Goal: Task Accomplishment & Management: Manage account settings

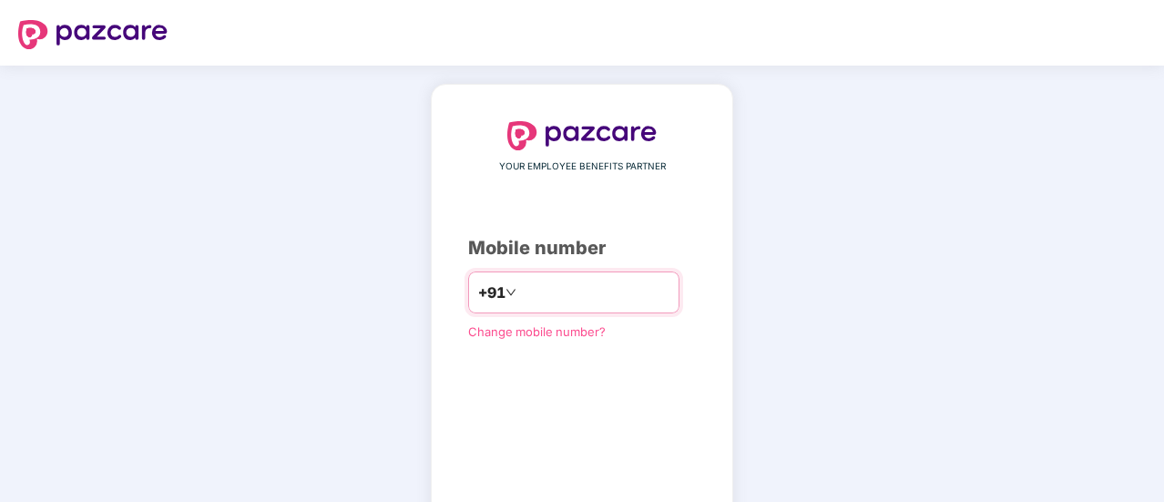
click at [520, 291] on input "number" at bounding box center [594, 292] width 149 height 29
type input "**********"
click at [947, 342] on div "**********" at bounding box center [582, 334] width 1164 height 537
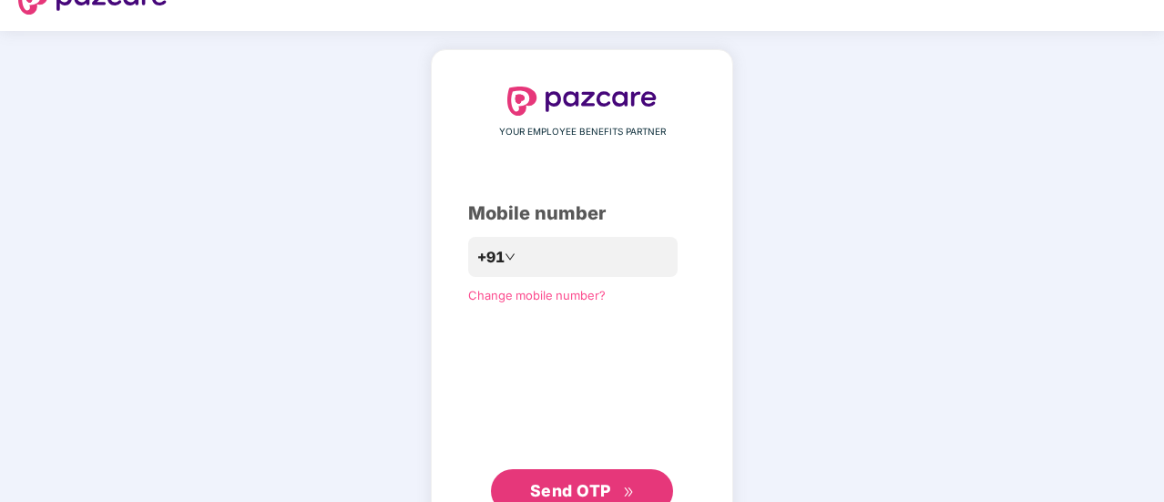
scroll to position [36, 0]
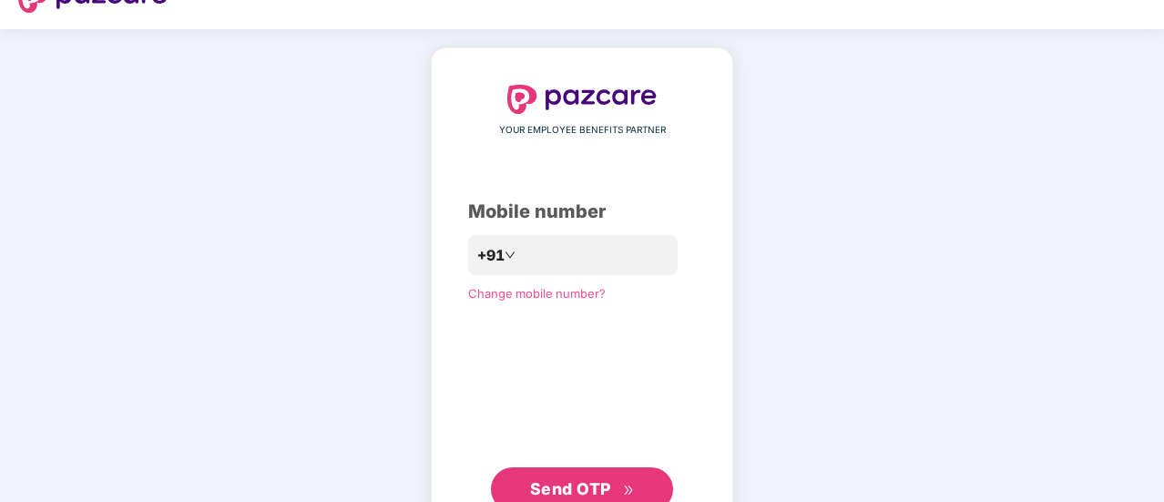
click at [608, 479] on span "Send OTP" at bounding box center [570, 488] width 81 height 19
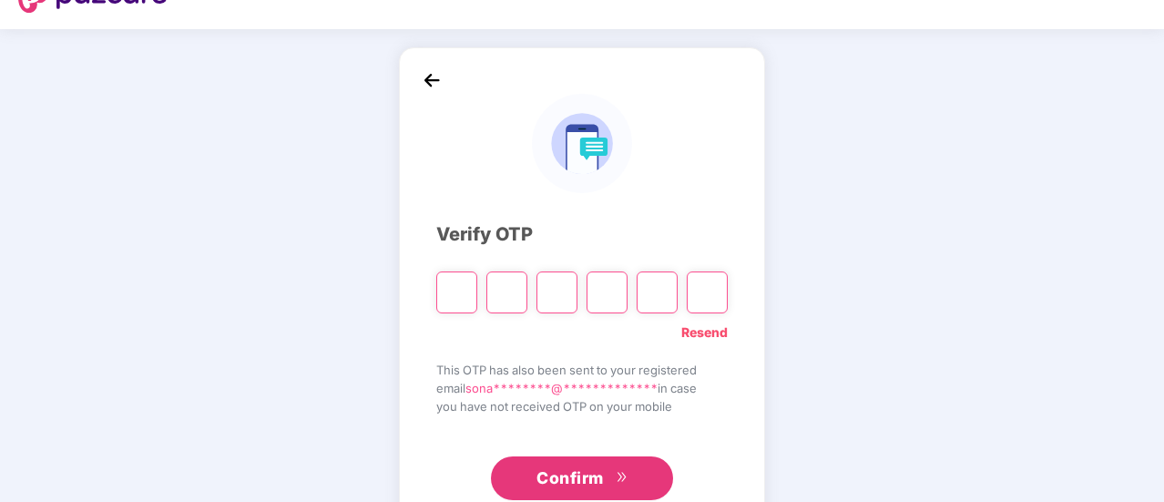
paste input "*"
type input "*"
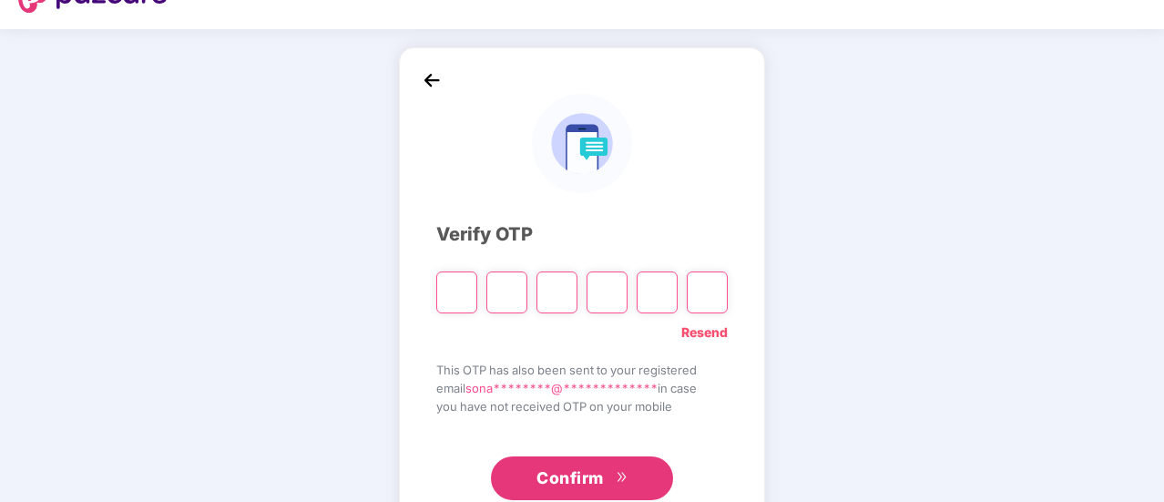
type input "*"
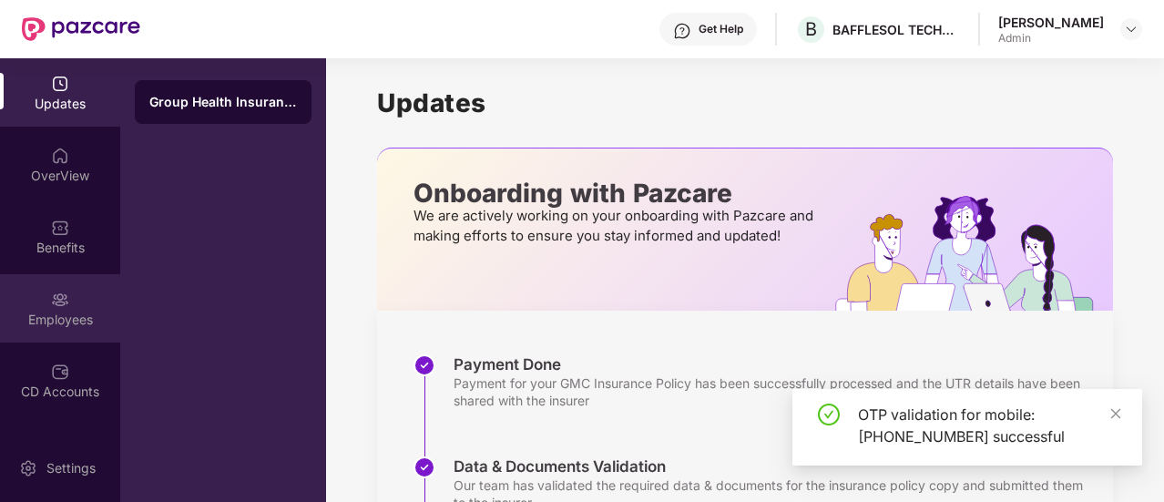
click at [77, 289] on div "Employees" at bounding box center [60, 308] width 120 height 68
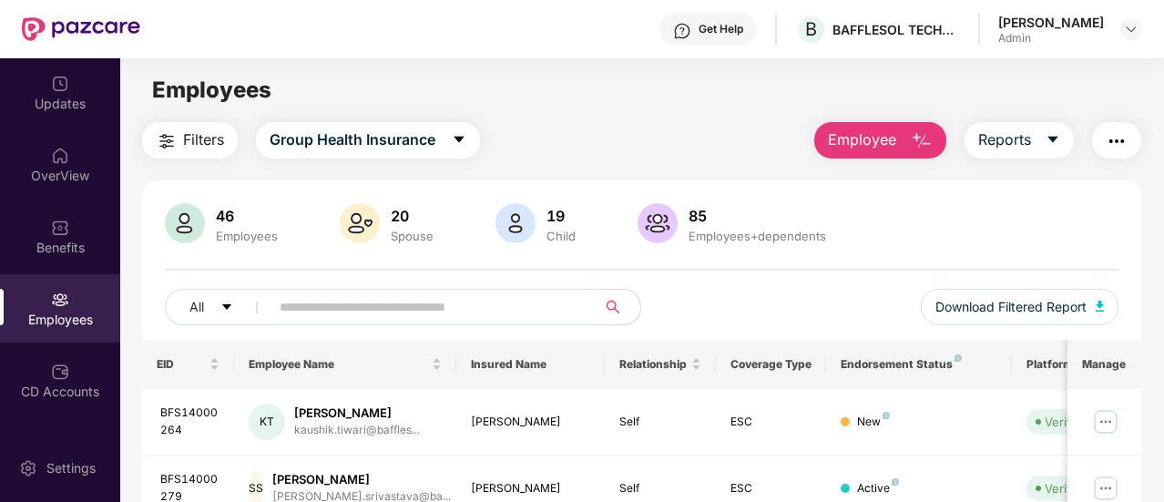
click at [836, 138] on span "Employee" at bounding box center [862, 139] width 68 height 23
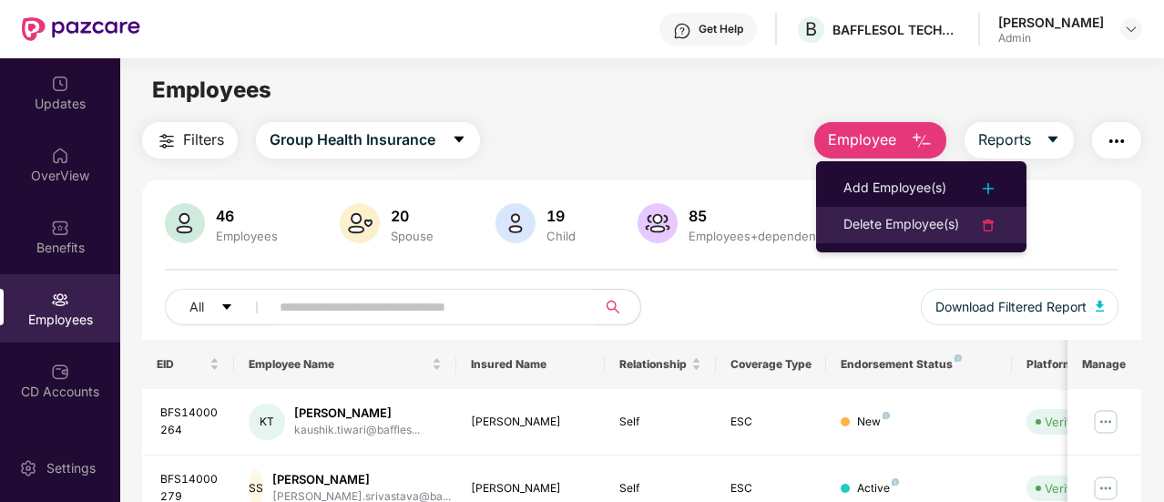
click at [893, 232] on div "Delete Employee(s)" at bounding box center [902, 225] width 116 height 22
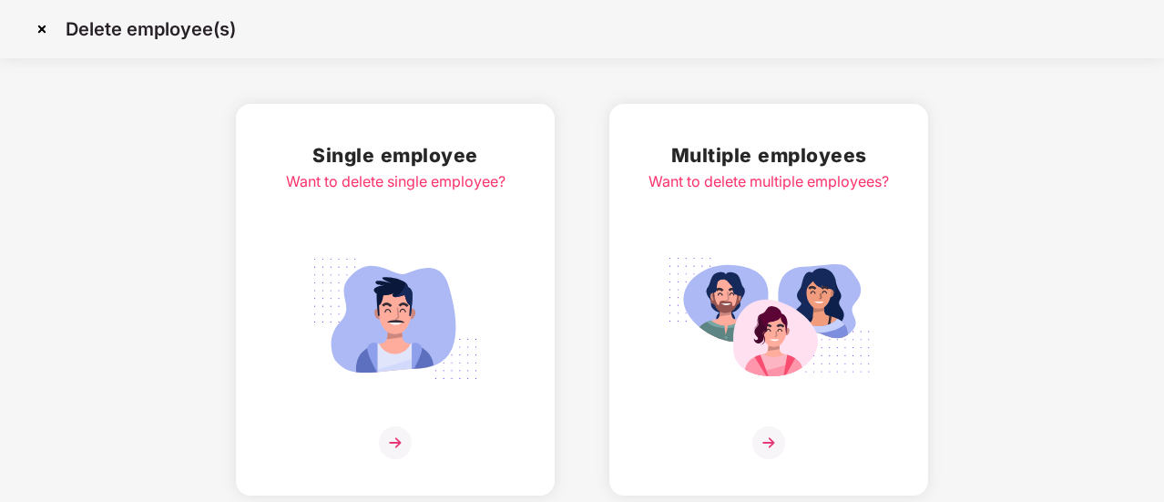
click at [413, 315] on img at bounding box center [395, 319] width 204 height 142
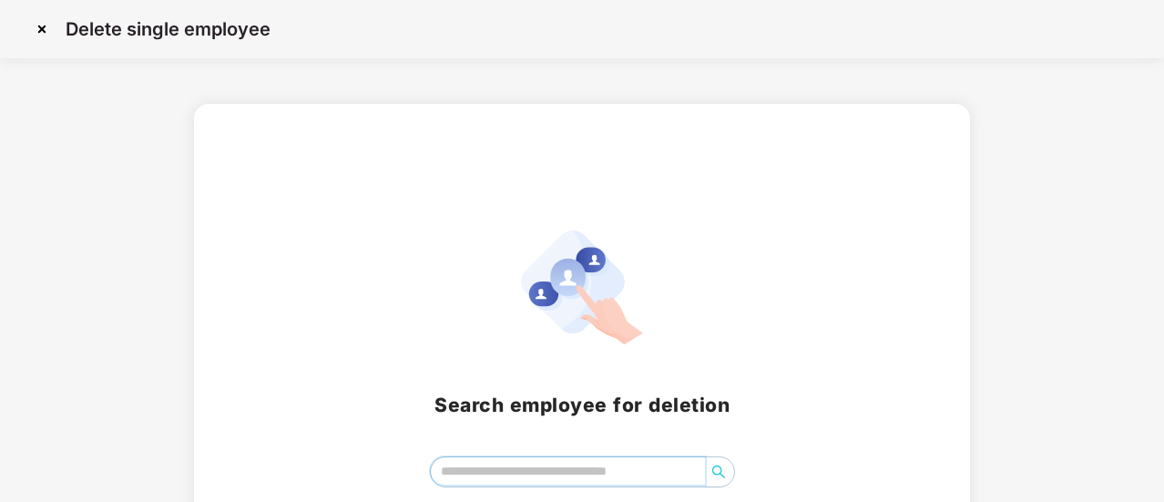
click at [528, 466] on input "search" at bounding box center [568, 470] width 274 height 27
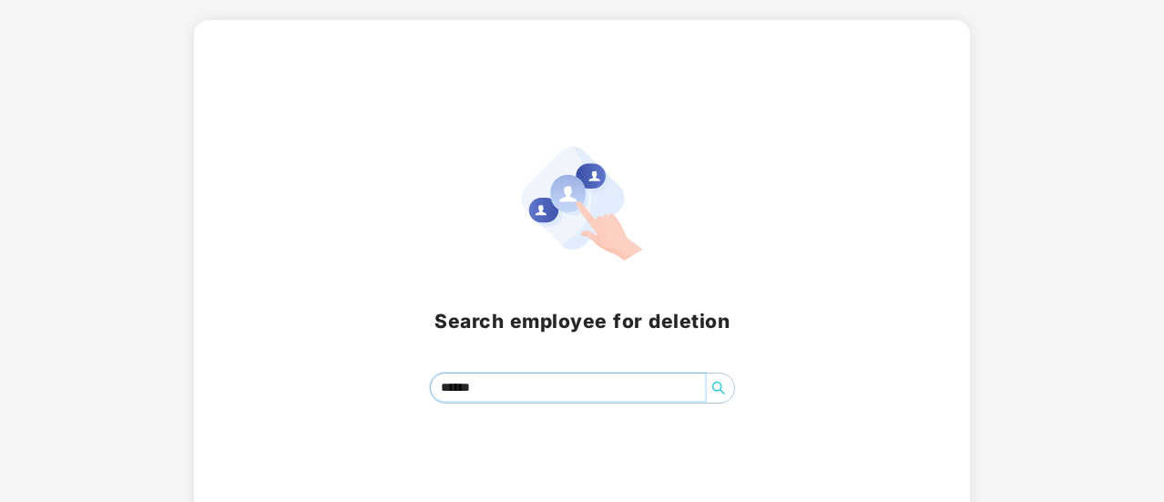
scroll to position [111, 0]
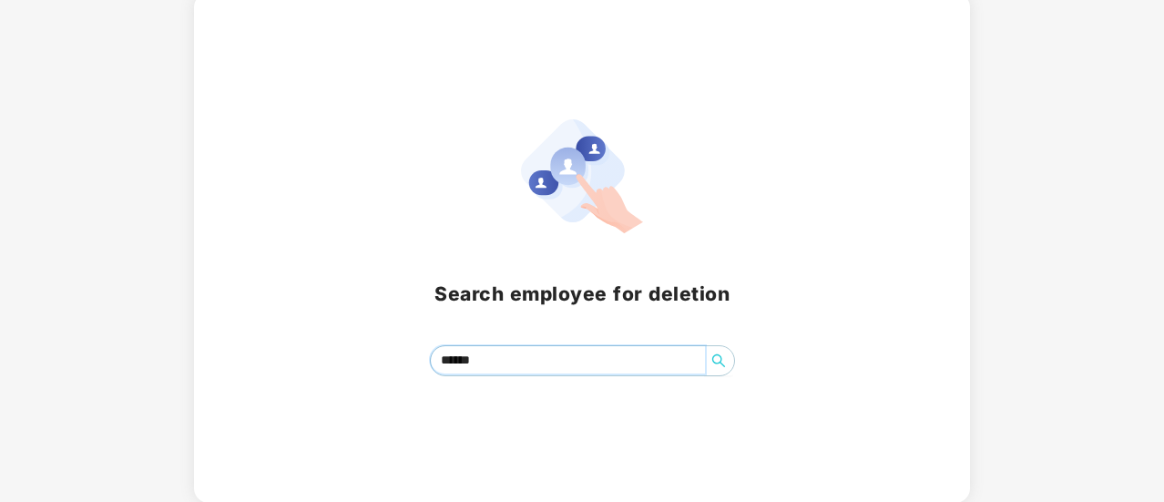
type input "******"
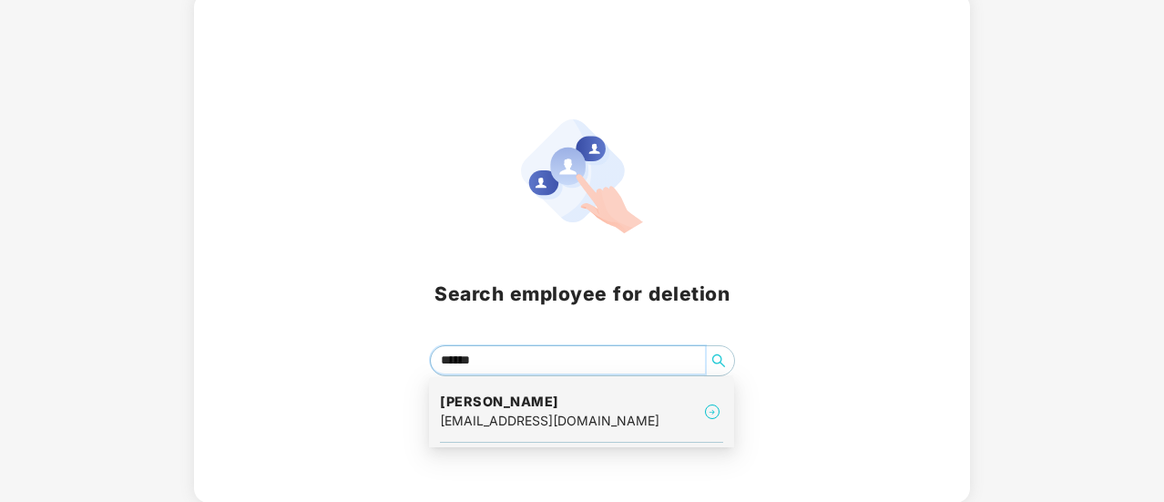
click at [528, 418] on div "misbah.shahid@bafflesol.com" at bounding box center [550, 421] width 220 height 20
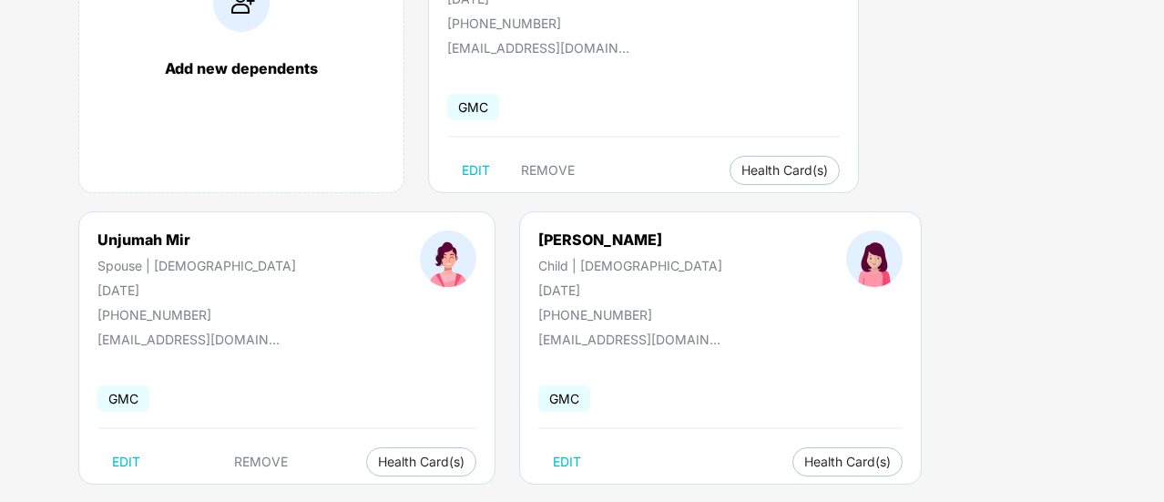
scroll to position [250, 0]
click at [543, 169] on span "REMOVE" at bounding box center [548, 168] width 54 height 15
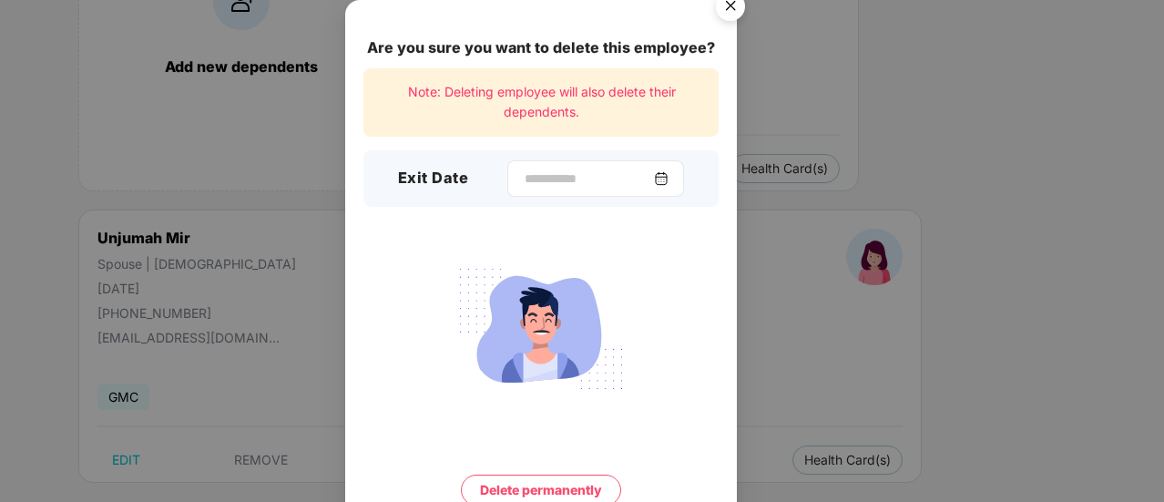
click at [669, 179] on img at bounding box center [661, 178] width 15 height 15
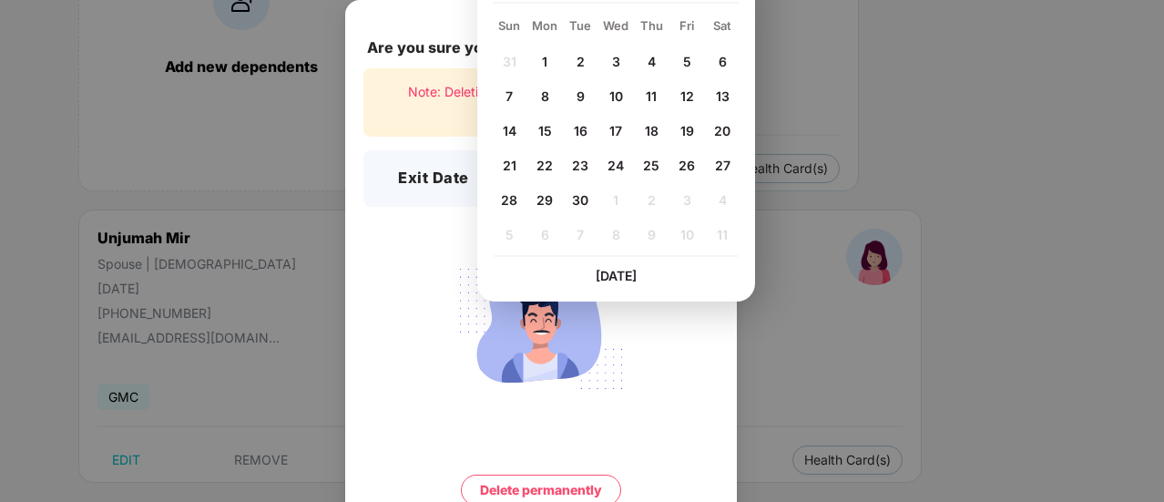
click at [687, 166] on span "26" at bounding box center [687, 165] width 16 height 15
type input "**********"
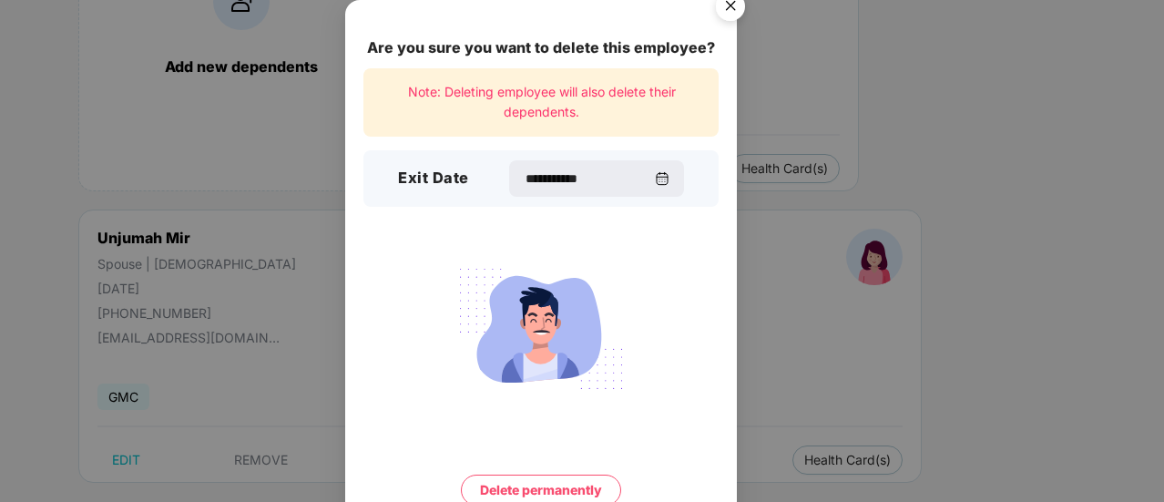
click at [558, 485] on button "Delete permanently" at bounding box center [541, 490] width 160 height 31
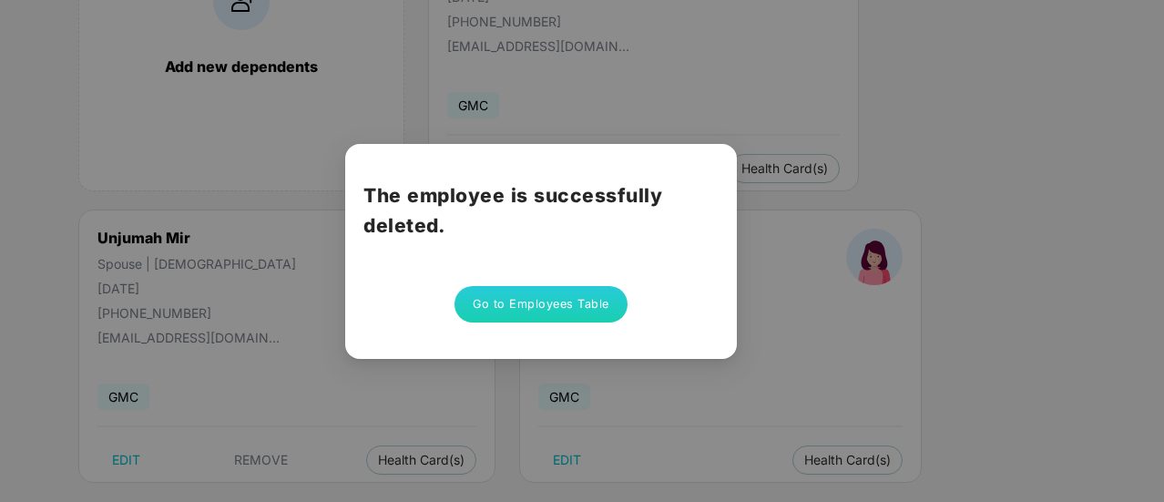
click at [527, 300] on button "Go to Employees Table" at bounding box center [541, 304] width 173 height 36
